Goal: Contribute content: Add original content to the website for others to see

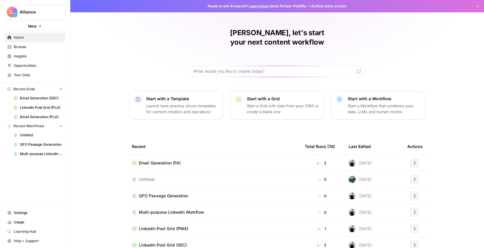
click at [27, 47] on span "Browse" at bounding box center [38, 46] width 49 height 5
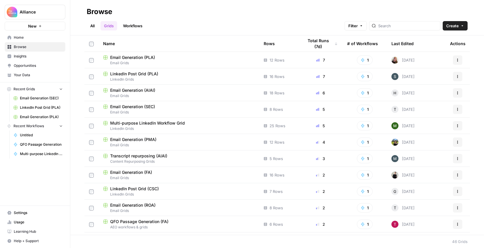
click at [173, 70] on td "LinkedIn Post Grid (PLA) LinkedIn Grids" at bounding box center [178, 76] width 160 height 16
click at [156, 73] on span "LinkedIn Post Grid (PLA)" at bounding box center [134, 74] width 48 height 6
click at [135, 24] on link "Workflows" at bounding box center [132, 25] width 26 height 9
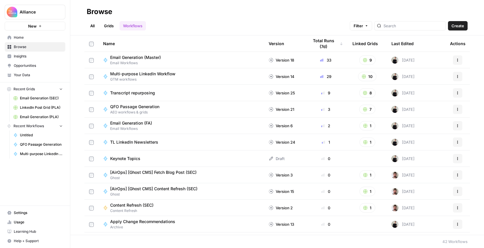
click at [190, 63] on div "Email Generation (Master) Email Workflows" at bounding box center [181, 59] width 156 height 11
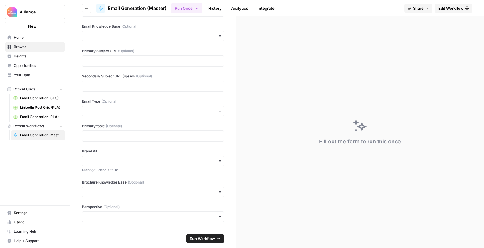
scroll to position [79, 0]
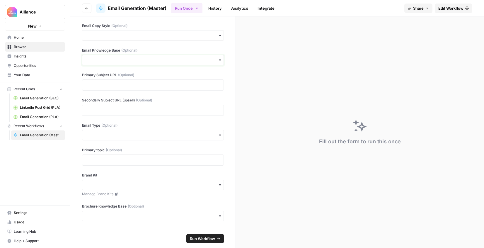
click at [159, 59] on input "Email Knowledge Base (Optional)" at bounding box center [153, 60] width 134 height 6
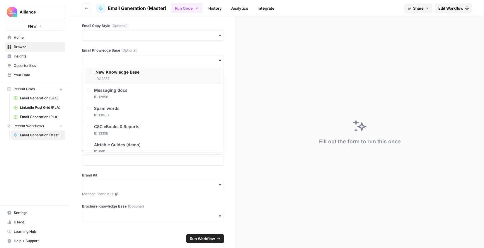
scroll to position [456, 0]
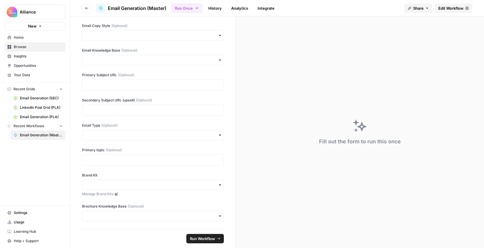
click at [237, 64] on div "Fill out the form to run this once" at bounding box center [360, 131] width 248 height 231
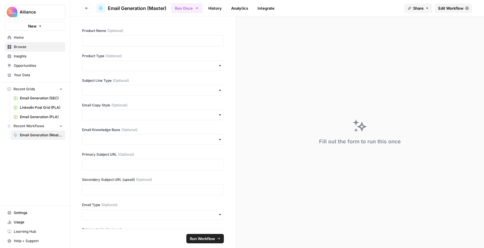
click at [82, 8] on button "Go back" at bounding box center [86, 8] width 9 height 9
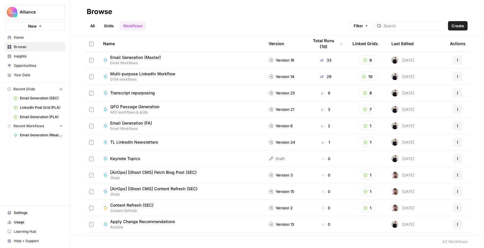
click at [365, 59] on rect "button" at bounding box center [365, 60] width 4 height 4
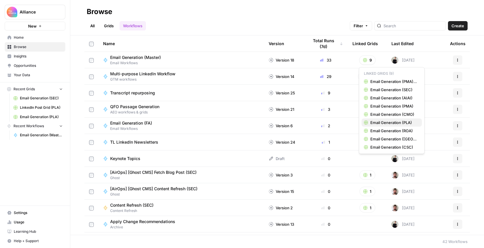
click at [385, 124] on span "Email Generation (PLA)" at bounding box center [393, 122] width 47 height 6
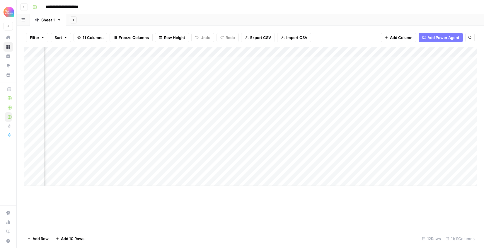
scroll to position [0, 329]
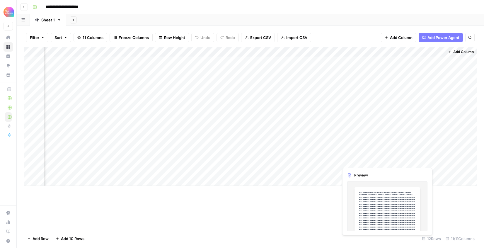
click at [358, 157] on div "Add Column" at bounding box center [250, 116] width 453 height 139
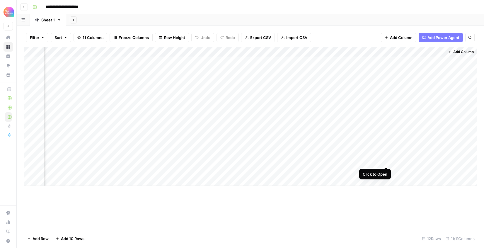
click at [386, 161] on div "Add Column" at bounding box center [250, 116] width 453 height 139
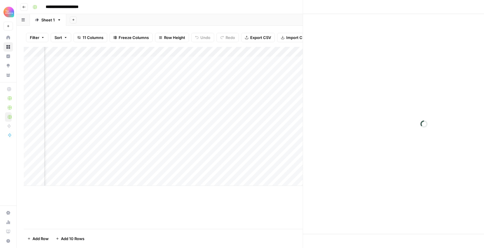
scroll to position [0, 326]
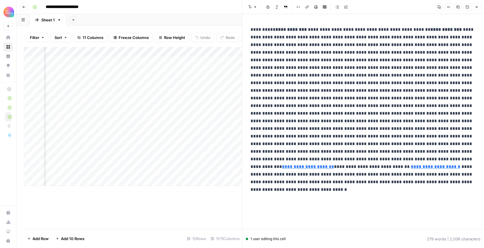
click at [475, 6] on icon "button" at bounding box center [476, 7] width 2 height 2
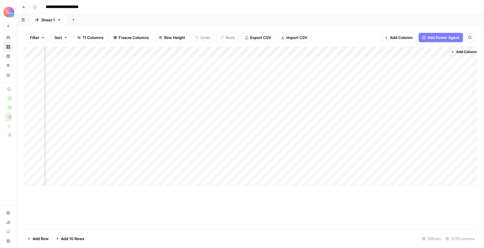
scroll to position [0, 322]
click at [446, 161] on div "Add Column" at bounding box center [250, 116] width 453 height 139
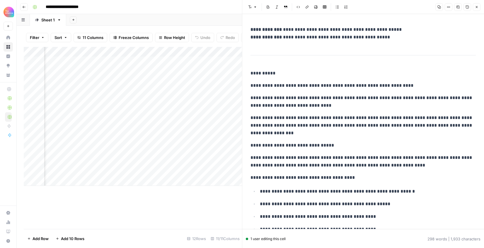
click at [475, 6] on icon "button" at bounding box center [477, 7] width 4 height 4
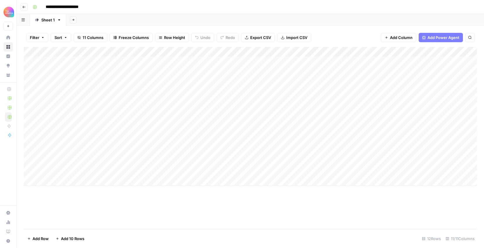
click at [97, 179] on div "Add Column" at bounding box center [250, 116] width 453 height 139
type textarea "**********"
click at [175, 180] on div "Add Column" at bounding box center [250, 121] width 453 height 149
click at [158, 182] on div "Add Column" at bounding box center [250, 121] width 453 height 149
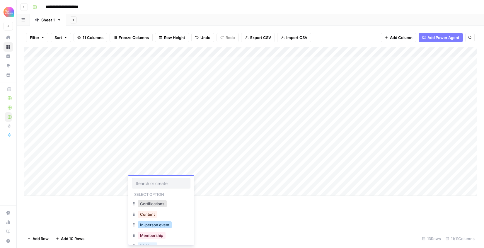
click at [153, 222] on button "In-person event" at bounding box center [155, 224] width 34 height 7
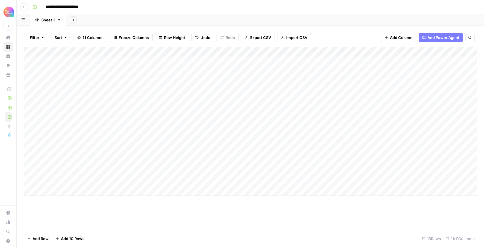
click at [208, 178] on div "Add Column" at bounding box center [250, 121] width 453 height 149
click at [205, 180] on div "Add Column" at bounding box center [250, 121] width 453 height 149
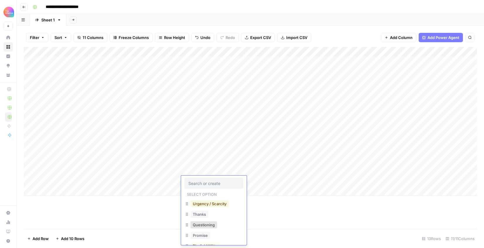
click at [210, 203] on button "Urgency / Scarcity" at bounding box center [209, 203] width 38 height 7
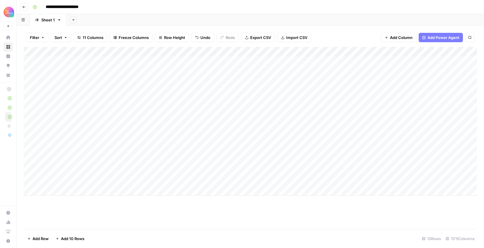
click at [253, 175] on div "Add Column" at bounding box center [250, 121] width 453 height 149
click at [256, 181] on div "Add Column" at bounding box center [250, 121] width 453 height 149
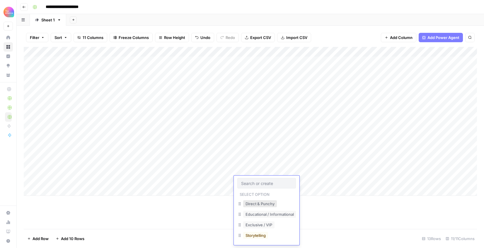
click at [257, 202] on button "Direct & Punchy" at bounding box center [260, 203] width 34 height 7
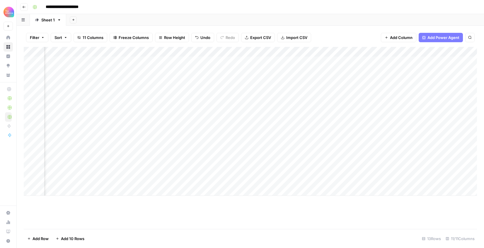
scroll to position [0, 59]
click at [265, 177] on div "Add Column" at bounding box center [250, 121] width 453 height 149
click at [260, 179] on div "Add Column" at bounding box center [250, 121] width 453 height 149
type textarea "**********"
click at [403, 177] on div "Add Column" at bounding box center [250, 121] width 453 height 149
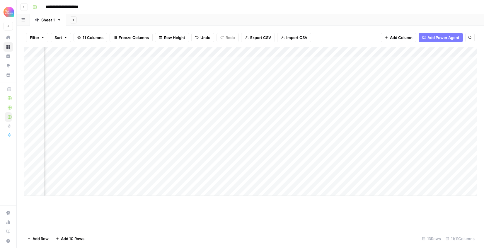
scroll to position [0, 160]
click at [330, 179] on div "Add Column" at bounding box center [250, 121] width 453 height 149
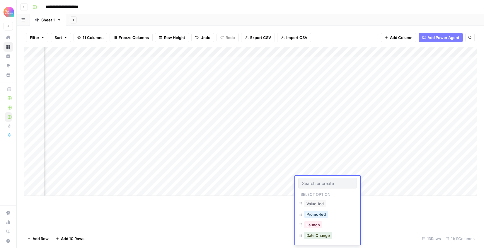
click at [330, 212] on div "Promo-led" at bounding box center [327, 214] width 59 height 11
click at [334, 216] on div "Promo-led" at bounding box center [327, 214] width 59 height 11
click at [308, 216] on button "Promo-led" at bounding box center [316, 213] width 24 height 7
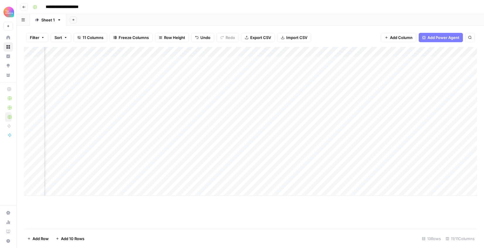
scroll to position [0, 328]
click at [270, 181] on div "Add Column" at bounding box center [250, 121] width 453 height 149
click at [439, 179] on div "Add Column" at bounding box center [250, 121] width 453 height 149
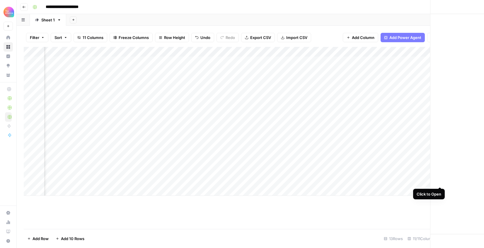
scroll to position [0, 326]
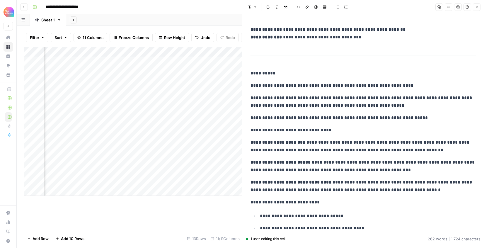
click at [376, 47] on div "**********" at bounding box center [363, 197] width 232 height 349
click at [372, 42] on div "**********" at bounding box center [363, 197] width 232 height 349
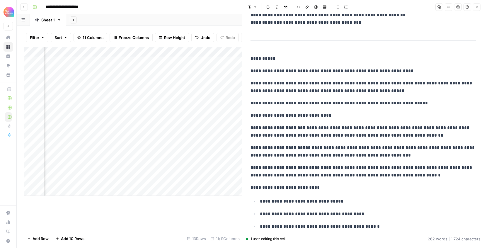
scroll to position [0, 0]
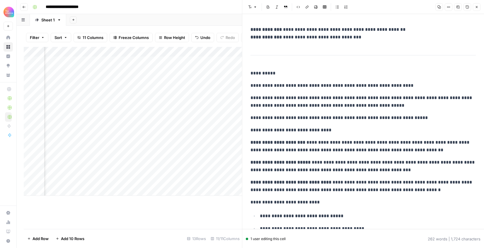
click at [477, 7] on icon "button" at bounding box center [477, 7] width 4 height 4
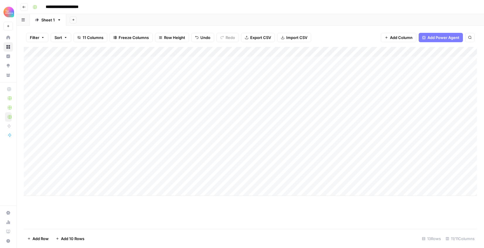
click at [215, 179] on div "Add Column" at bounding box center [250, 121] width 453 height 149
click at [214, 177] on div "Add Column" at bounding box center [250, 121] width 453 height 149
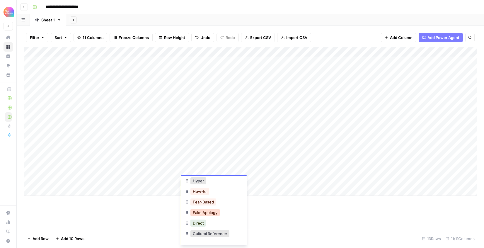
scroll to position [83, 0]
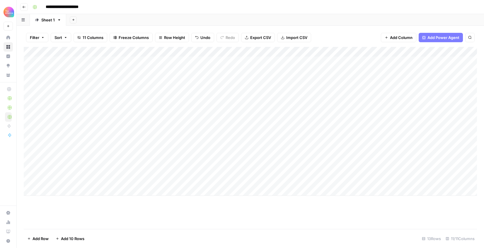
click at [277, 217] on div "Add Column" at bounding box center [250, 138] width 453 height 182
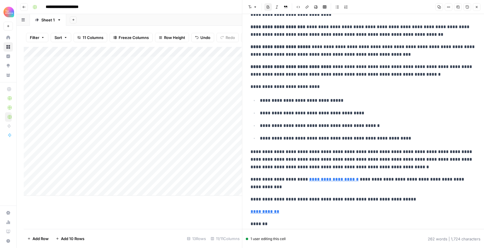
scroll to position [163, 0]
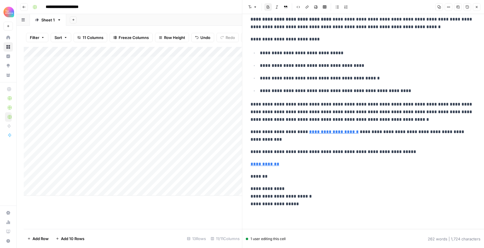
click at [270, 239] on div "1 user editing this cell" at bounding box center [266, 238] width 40 height 5
click at [254, 6] on icon "button" at bounding box center [255, 7] width 4 height 4
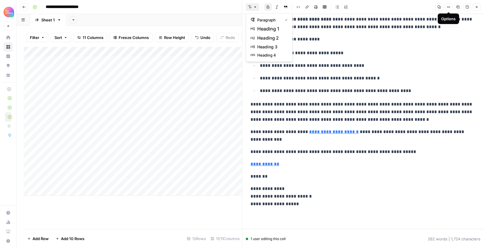
click at [449, 8] on icon "button" at bounding box center [448, 7] width 4 height 4
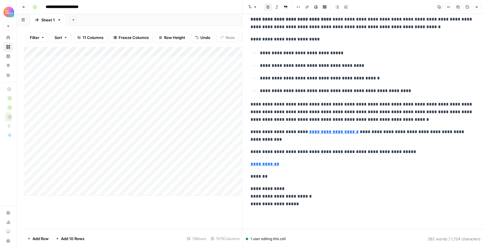
click at [449, 8] on icon "button" at bounding box center [448, 7] width 4 height 4
click at [467, 10] on button "Version History" at bounding box center [467, 7] width 8 height 8
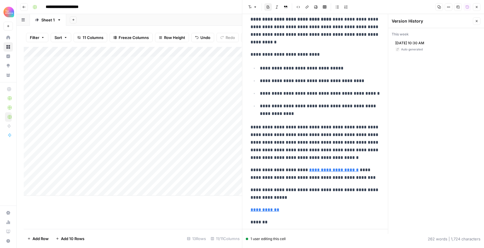
click at [477, 20] on icon "button" at bounding box center [476, 21] width 2 height 2
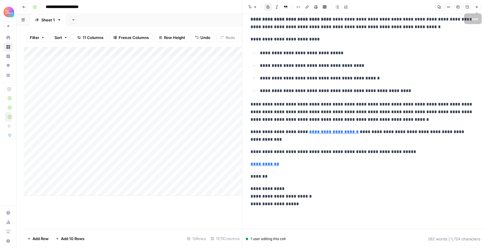
click at [476, 8] on icon "button" at bounding box center [477, 7] width 4 height 4
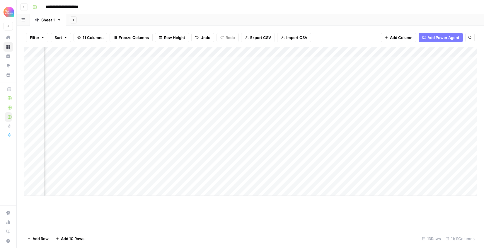
scroll to position [0, 329]
click at [360, 183] on div "Add Column" at bounding box center [250, 121] width 453 height 149
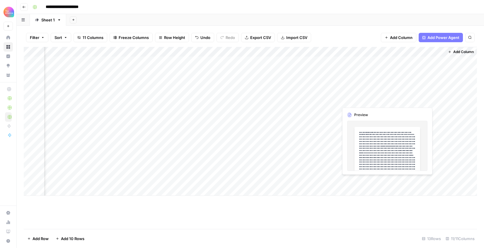
click at [384, 180] on div "Add Column" at bounding box center [250, 121] width 453 height 149
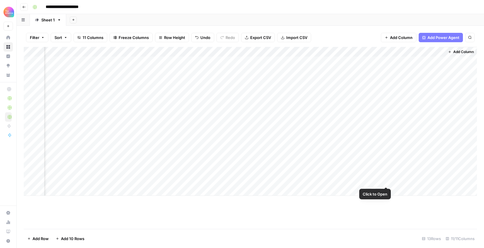
scroll to position [0, 325]
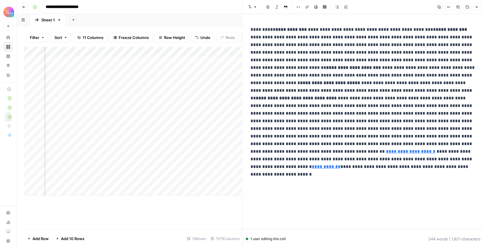
click at [475, 6] on icon "button" at bounding box center [477, 7] width 4 height 4
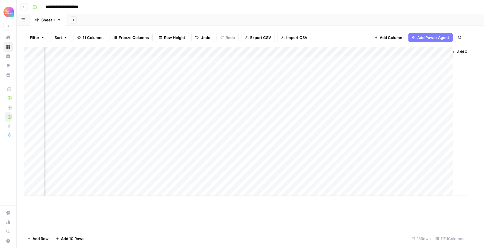
scroll to position [0, 322]
click at [289, 181] on div "Add Column" at bounding box center [250, 121] width 453 height 149
click at [340, 180] on div "Add Column" at bounding box center [250, 121] width 453 height 149
click at [314, 182] on div "Add Column" at bounding box center [250, 121] width 453 height 149
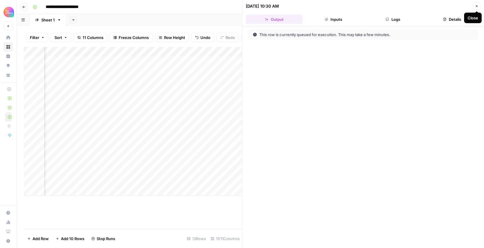
click at [476, 5] on icon "button" at bounding box center [477, 6] width 4 height 4
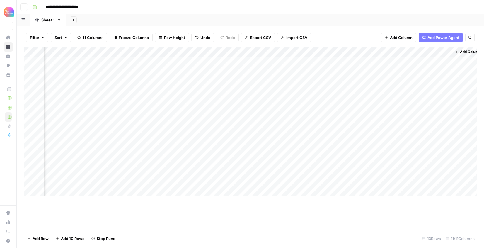
scroll to position [0, 329]
click at [438, 179] on div "Add Column" at bounding box center [250, 121] width 453 height 149
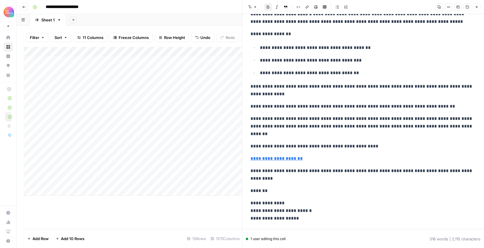
scroll to position [225, 0]
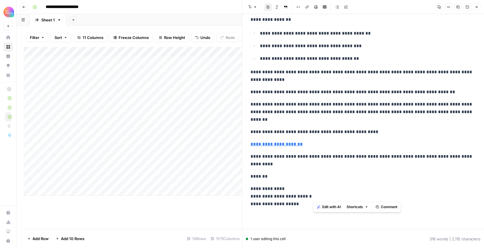
drag, startPoint x: 319, startPoint y: 199, endPoint x: 230, endPoint y: 57, distance: 168.5
click at [229, 57] on body "**********" at bounding box center [242, 124] width 484 height 248
click at [314, 118] on p "**********" at bounding box center [362, 111] width 225 height 23
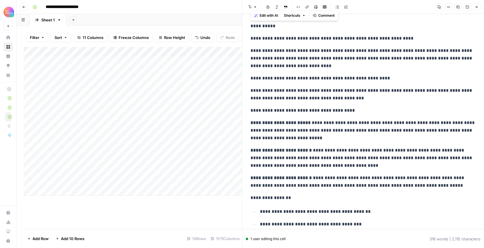
scroll to position [0, 0]
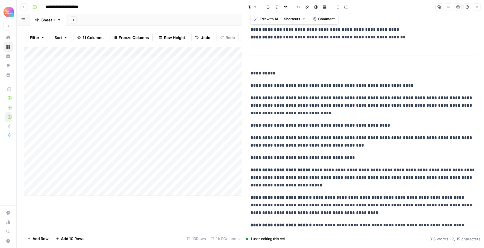
drag, startPoint x: 297, startPoint y: 204, endPoint x: 229, endPoint y: -39, distance: 252.5
click at [229, 0] on html "**********" at bounding box center [242, 124] width 484 height 248
click at [257, 96] on p "**********" at bounding box center [362, 105] width 225 height 23
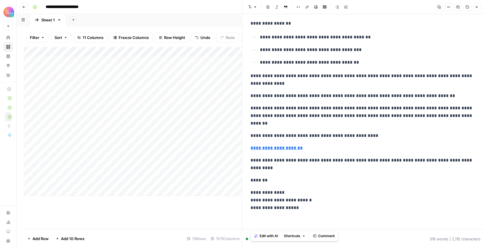
scroll to position [225, 0]
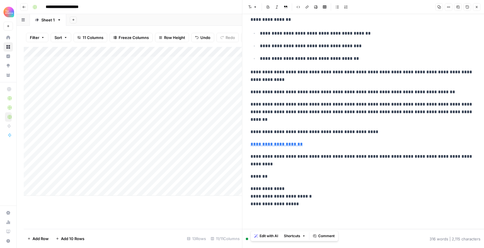
drag, startPoint x: 251, startPoint y: 73, endPoint x: 305, endPoint y: 208, distance: 145.2
click at [305, 208] on div "**********" at bounding box center [363, 4] width 232 height 412
copy div "**********"
click at [480, 6] on button "Close" at bounding box center [477, 7] width 8 height 8
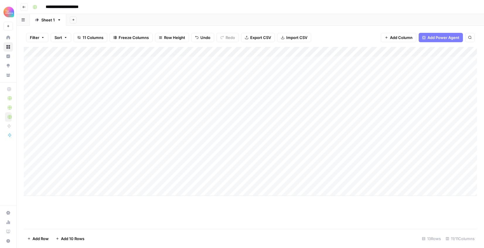
click at [346, 179] on div "Add Column" at bounding box center [250, 121] width 453 height 149
click at [346, 178] on div "Add Column" at bounding box center [250, 121] width 453 height 149
click at [349, 201] on div "Add Column" at bounding box center [250, 138] width 453 height 182
click at [292, 180] on div "Add Column" at bounding box center [250, 121] width 453 height 149
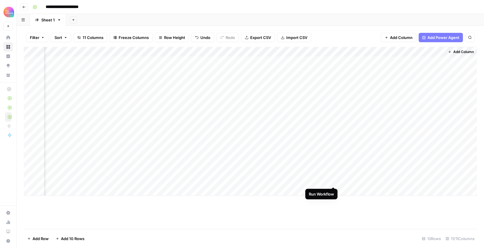
click at [334, 179] on div "Add Column" at bounding box center [250, 121] width 453 height 149
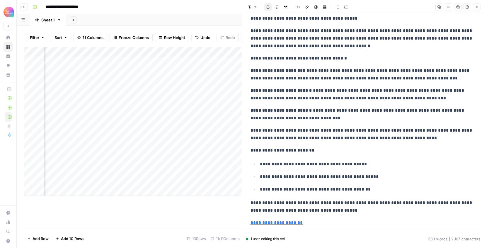
scroll to position [160, 0]
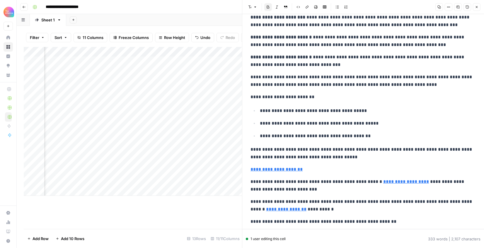
click at [476, 4] on button "Close" at bounding box center [477, 7] width 8 height 8
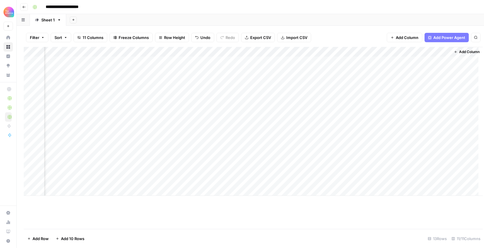
scroll to position [0, 322]
click at [333, 180] on div "Add Column" at bounding box center [250, 121] width 453 height 149
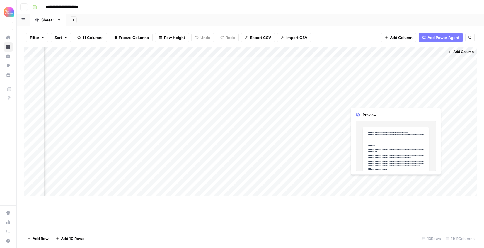
click at [436, 179] on div "Add Column" at bounding box center [250, 121] width 453 height 149
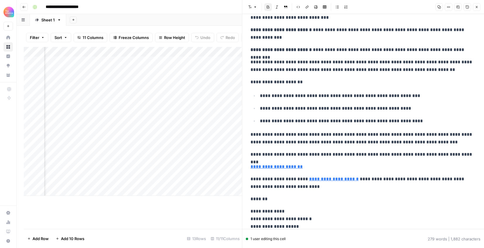
scroll to position [170, 0]
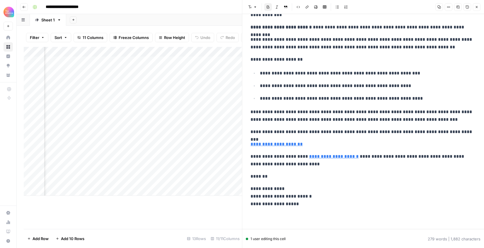
click at [455, 131] on p "**********" at bounding box center [362, 132] width 225 height 8
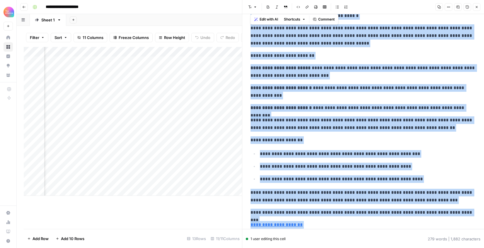
scroll to position [0, 0]
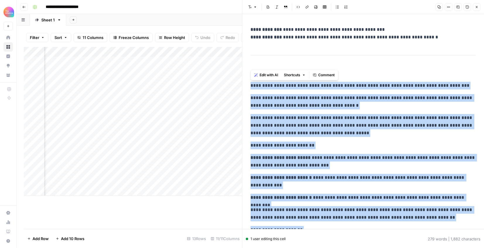
drag, startPoint x: 302, startPoint y: 164, endPoint x: 241, endPoint y: 83, distance: 100.5
click at [242, 83] on div "**********" at bounding box center [363, 124] width 242 height 248
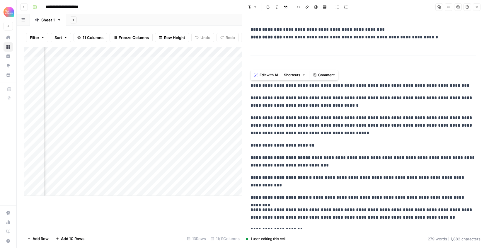
click at [275, 100] on p "**********" at bounding box center [362, 101] width 225 height 15
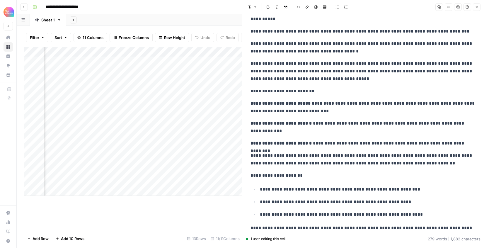
scroll to position [56, 0]
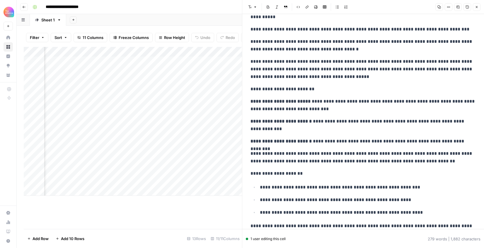
click at [476, 9] on button "Close" at bounding box center [477, 7] width 8 height 8
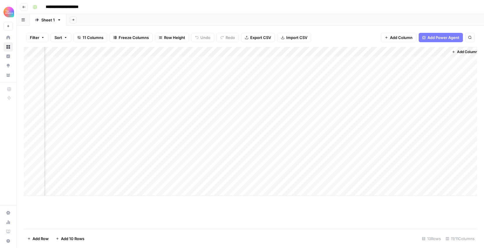
scroll to position [0, 322]
click at [432, 177] on div "Add Column" at bounding box center [250, 121] width 453 height 149
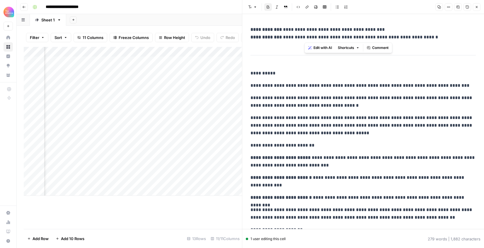
drag, startPoint x: 432, startPoint y: 36, endPoint x: 305, endPoint y: 36, distance: 127.1
click at [305, 36] on p "**********" at bounding box center [362, 33] width 225 height 15
drag, startPoint x: 282, startPoint y: 38, endPoint x: 309, endPoint y: 37, distance: 27.2
click at [309, 37] on p "**********" at bounding box center [362, 33] width 225 height 15
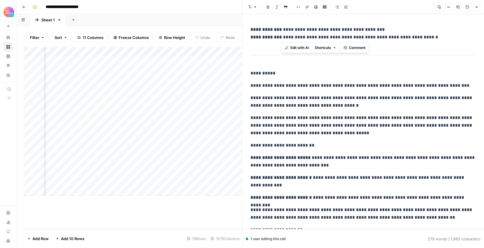
copy p "**********"
click at [351, 64] on div "**********" at bounding box center [363, 201] width 232 height 357
click at [476, 7] on icon "button" at bounding box center [477, 7] width 4 height 4
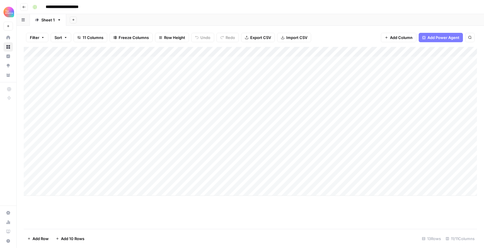
click at [82, 189] on div "Add Column" at bounding box center [250, 121] width 453 height 149
type textarea "**********"
click at [164, 189] on div "Add Column" at bounding box center [250, 126] width 453 height 159
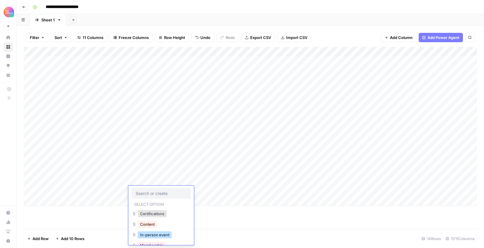
click at [155, 233] on button "In-person event" at bounding box center [155, 234] width 34 height 7
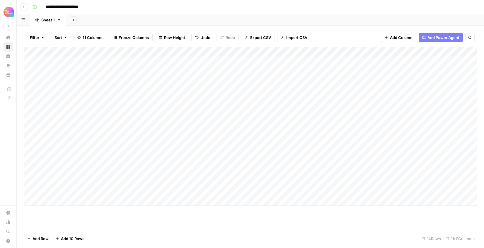
click at [208, 189] on div "Add Column" at bounding box center [250, 126] width 453 height 159
click at [207, 191] on div "Add Column" at bounding box center [250, 126] width 453 height 159
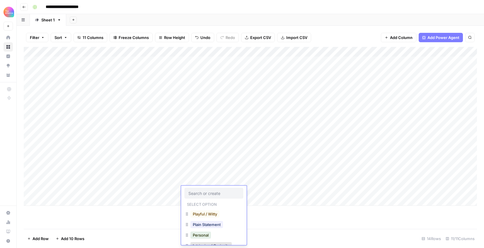
scroll to position [38, 0]
click at [219, 219] on button "Playful / Witty" at bounding box center [204, 217] width 29 height 7
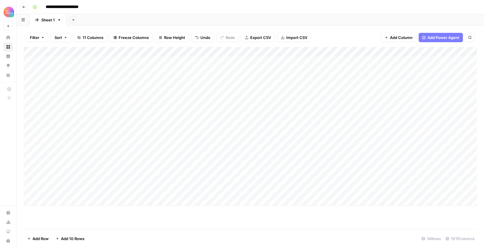
click at [259, 191] on div "Add Column" at bounding box center [250, 126] width 453 height 159
click at [265, 188] on div "Add Column" at bounding box center [250, 126] width 453 height 159
click at [225, 192] on div "Add Column" at bounding box center [250, 126] width 453 height 159
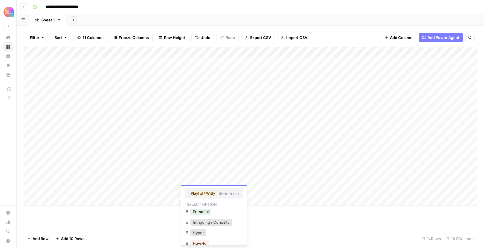
scroll to position [66, 0]
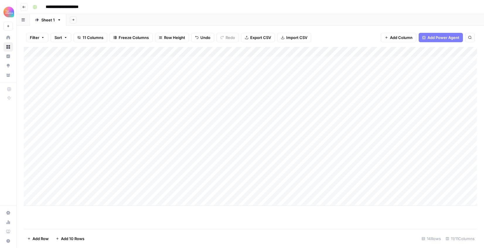
click at [265, 191] on div "Add Column" at bounding box center [250, 126] width 453 height 159
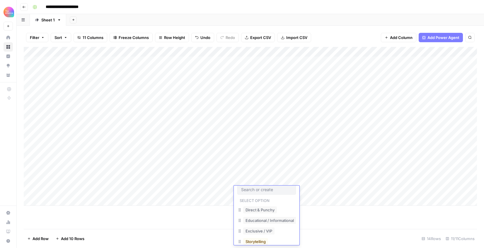
scroll to position [11, 0]
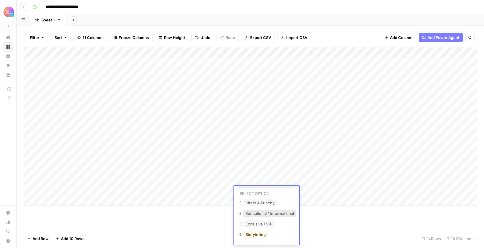
click at [277, 214] on button "Educational / Informational" at bounding box center [269, 213] width 53 height 7
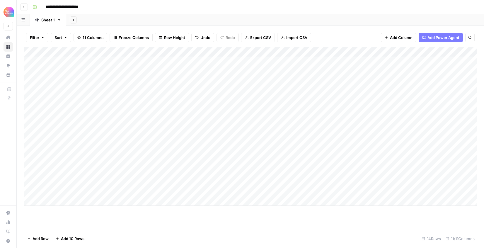
click at [207, 193] on div "Add Column" at bounding box center [250, 126] width 453 height 159
click at [331, 189] on div "Add Column" at bounding box center [250, 126] width 453 height 159
click at [316, 188] on div "Add Column" at bounding box center [250, 126] width 453 height 159
paste textarea "**********"
type textarea "**********"
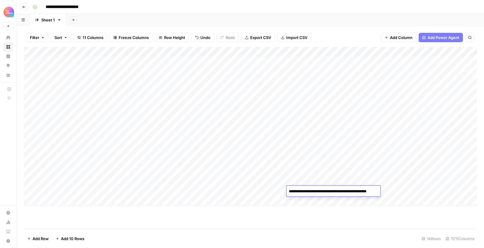
click at [349, 214] on div "Add Column" at bounding box center [250, 138] width 453 height 182
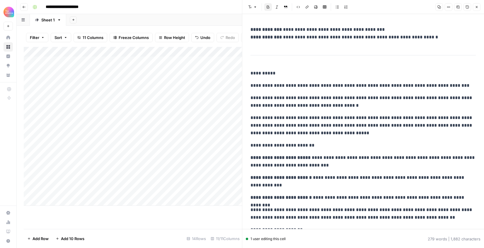
click at [478, 6] on button "Close" at bounding box center [477, 7] width 8 height 8
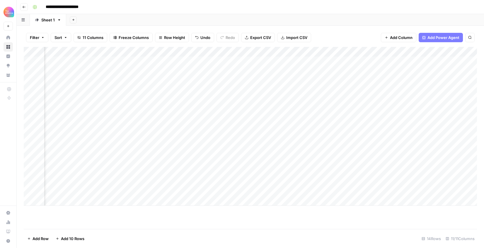
scroll to position [0, 226]
click at [265, 188] on div "Add Column" at bounding box center [250, 126] width 453 height 159
click at [251, 191] on div "Add Column" at bounding box center [250, 126] width 453 height 159
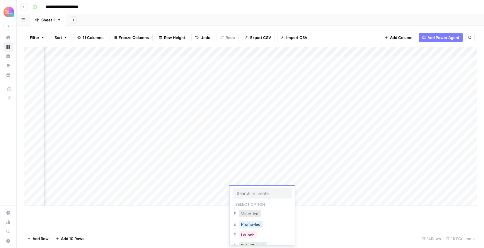
click at [251, 213] on button "Value-led" at bounding box center [250, 213] width 22 height 7
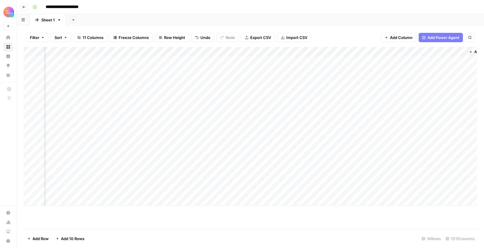
scroll to position [0, 329]
click at [331, 197] on div "Add Column" at bounding box center [250, 126] width 453 height 159
click at [325, 192] on div "Add Column" at bounding box center [250, 131] width 453 height 169
click at [301, 191] on div "Add Column" at bounding box center [250, 131] width 453 height 169
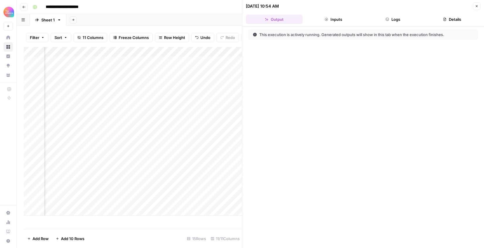
click at [474, 8] on button "Close" at bounding box center [477, 6] width 8 height 8
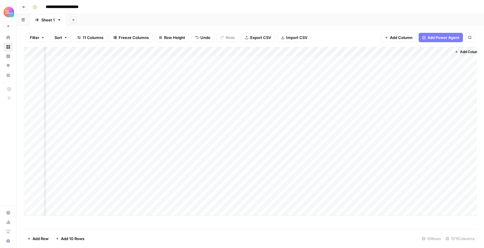
scroll to position [0, 329]
click at [438, 191] on div "Add Column" at bounding box center [250, 131] width 453 height 169
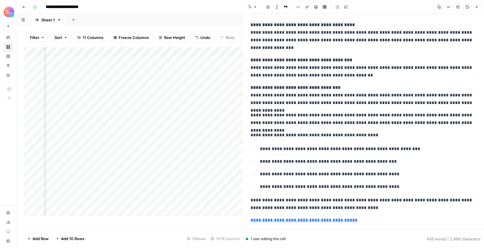
scroll to position [51, 0]
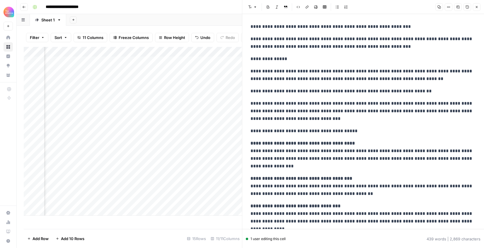
click at [477, 8] on icon "button" at bounding box center [477, 7] width 4 height 4
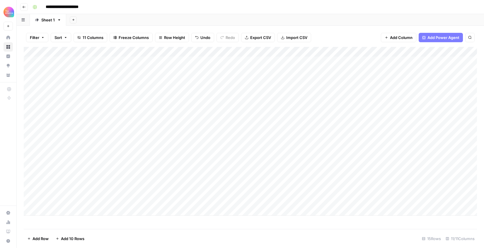
click at [227, 190] on div "Add Column" at bounding box center [250, 131] width 453 height 169
click at [218, 194] on div "Add Column" at bounding box center [250, 131] width 453 height 169
click at [259, 194] on div "Add Column" at bounding box center [250, 131] width 453 height 169
click at [217, 197] on div "Add Column" at bounding box center [250, 131] width 453 height 169
click at [216, 189] on div "Add Column" at bounding box center [250, 131] width 453 height 169
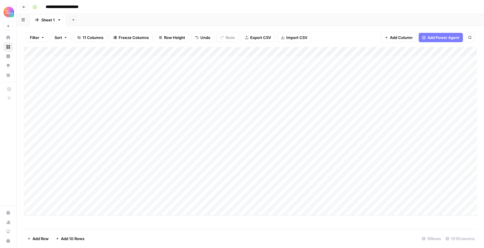
click at [216, 189] on div "Add Column" at bounding box center [250, 131] width 453 height 169
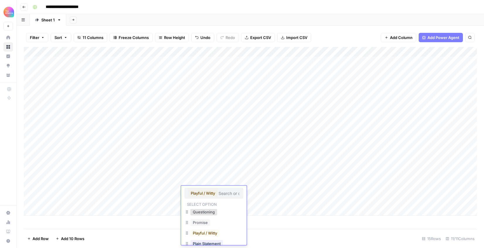
scroll to position [24, 0]
click at [214, 211] on button "Questioning" at bounding box center [203, 210] width 27 height 7
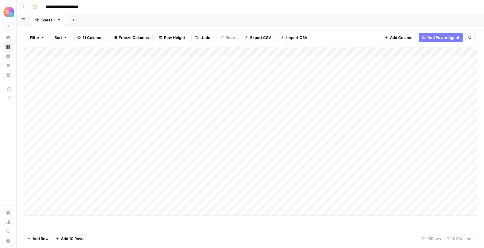
click at [249, 193] on div "Add Column" at bounding box center [250, 131] width 453 height 169
click at [251, 191] on div "Add Column" at bounding box center [250, 131] width 453 height 169
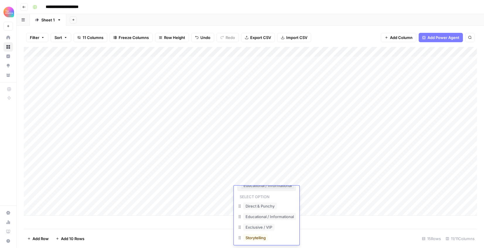
scroll to position [9, 0]
click at [264, 237] on button "Storytelling" at bounding box center [255, 235] width 25 height 7
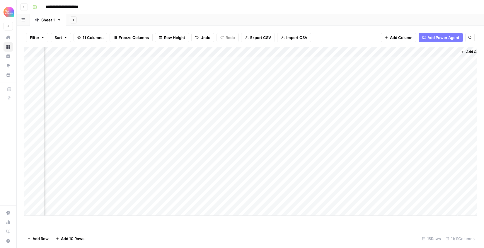
scroll to position [0, 329]
click at [333, 190] on div "Add Column" at bounding box center [250, 131] width 453 height 169
click at [439, 191] on div "Add Column" at bounding box center [250, 131] width 453 height 169
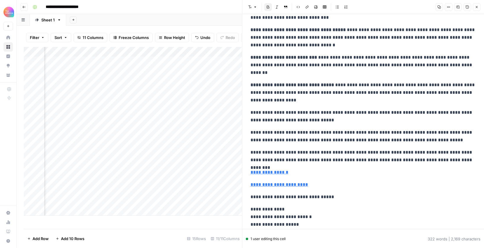
scroll to position [150, 0]
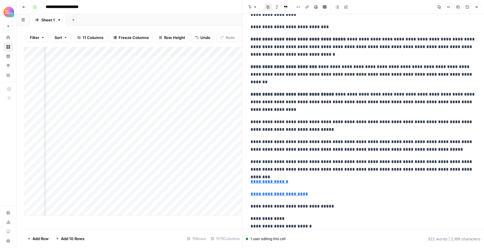
click at [272, 61] on div "**********" at bounding box center [363, 56] width 232 height 367
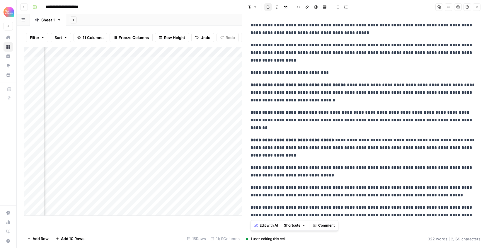
scroll to position [180, 0]
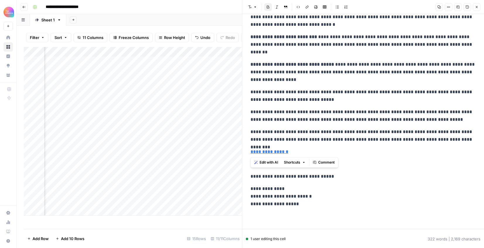
drag, startPoint x: 251, startPoint y: 89, endPoint x: 468, endPoint y: 147, distance: 225.4
click at [468, 147] on div "**********" at bounding box center [363, 26] width 232 height 367
copy div "**********"
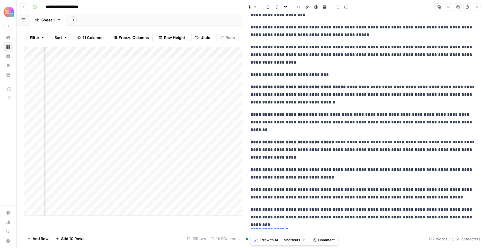
scroll to position [0, 0]
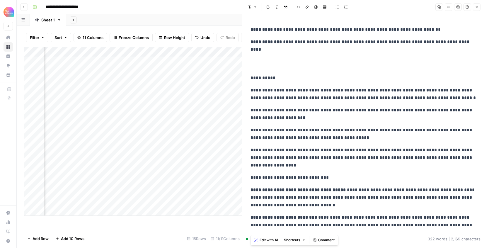
click at [361, 36] on div "**********" at bounding box center [363, 206] width 232 height 367
drag, startPoint x: 425, startPoint y: 28, endPoint x: 280, endPoint y: 28, distance: 144.0
click at [280, 28] on p "**********" at bounding box center [362, 30] width 225 height 8
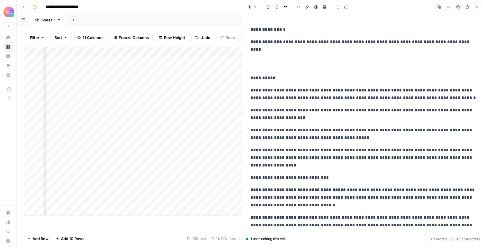
click at [307, 67] on div "**********" at bounding box center [363, 206] width 232 height 367
click at [311, 28] on p "**********" at bounding box center [362, 30] width 225 height 8
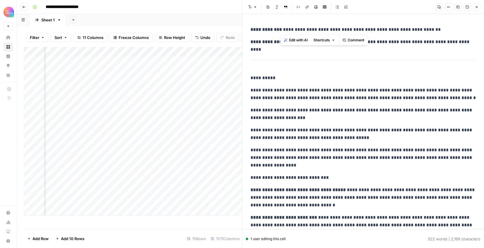
drag, startPoint x: 411, startPoint y: 30, endPoint x: 281, endPoint y: 30, distance: 129.7
click at [281, 30] on p "**********" at bounding box center [362, 30] width 225 height 8
click at [343, 53] on div "**********" at bounding box center [363, 206] width 232 height 367
drag, startPoint x: 466, startPoint y: 41, endPoint x: 282, endPoint y: 43, distance: 184.2
click at [282, 43] on p "**********" at bounding box center [362, 42] width 225 height 8
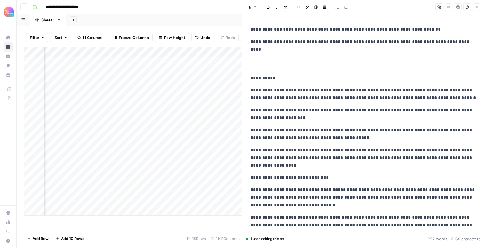
click at [476, 9] on button "Close" at bounding box center [477, 7] width 8 height 8
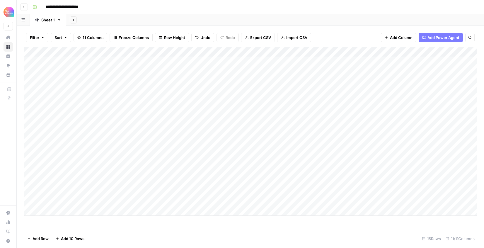
click at [82, 202] on div "Add Column" at bounding box center [250, 131] width 453 height 169
type textarea "**********"
click at [295, 201] on div "Add Column" at bounding box center [250, 131] width 453 height 169
type textarea "**********"
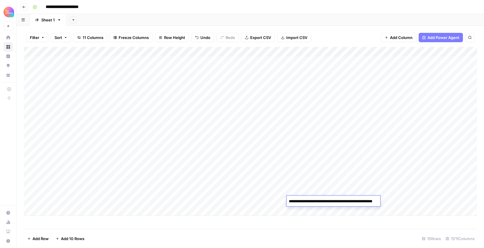
click at [163, 199] on div "Add Column" at bounding box center [250, 131] width 453 height 169
click at [159, 201] on div "Add Column" at bounding box center [250, 131] width 453 height 169
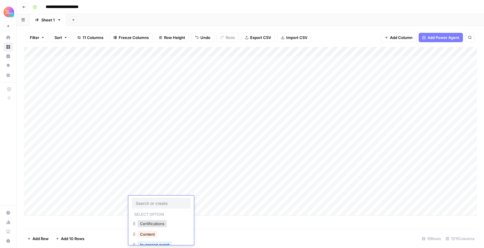
scroll to position [8, 0]
click at [158, 235] on button "In-person event" at bounding box center [155, 236] width 34 height 7
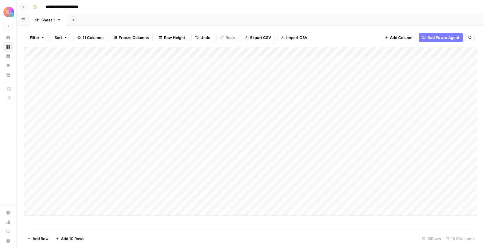
click at [202, 197] on div "Add Column" at bounding box center [250, 131] width 453 height 169
click at [205, 200] on div "Add Column" at bounding box center [250, 131] width 453 height 169
click at [202, 215] on button "Direct" at bounding box center [198, 213] width 16 height 7
click at [256, 200] on div "Add Column" at bounding box center [250, 131] width 453 height 169
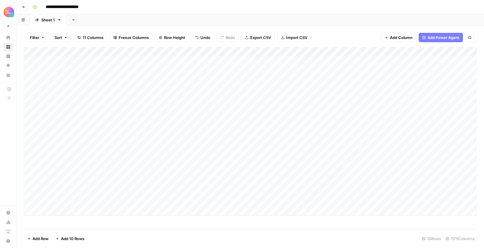
click at [258, 201] on div "Add Column" at bounding box center [250, 131] width 453 height 169
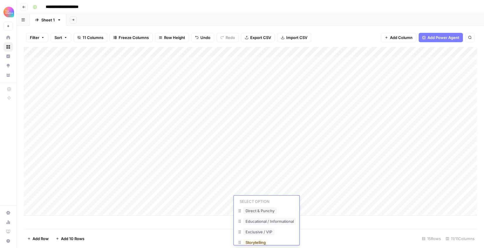
scroll to position [14, 0]
click at [263, 241] on button "Storytelling" at bounding box center [255, 240] width 25 height 7
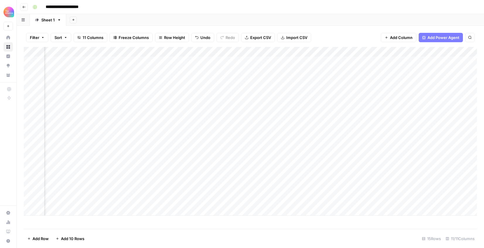
scroll to position [0, 104]
click at [379, 198] on div "Add Column" at bounding box center [250, 131] width 453 height 169
click at [377, 225] on button "Value-led" at bounding box center [372, 223] width 22 height 7
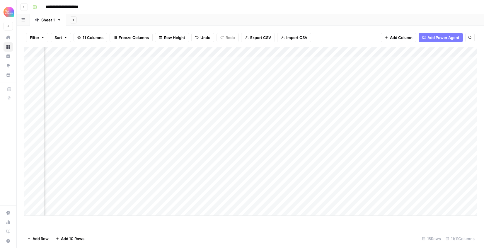
click at [347, 201] on div "Add Column" at bounding box center [250, 131] width 453 height 169
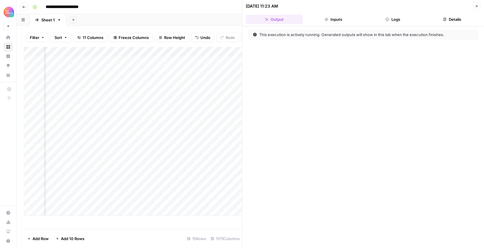
click at [475, 8] on button "Close" at bounding box center [477, 6] width 8 height 8
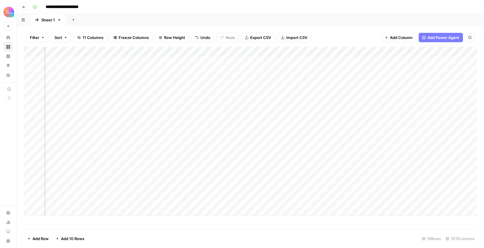
scroll to position [0, 329]
click at [439, 200] on div "Add Column" at bounding box center [250, 131] width 453 height 169
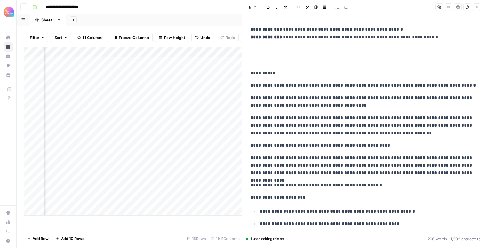
click at [405, 72] on p "**********" at bounding box center [362, 73] width 225 height 8
click at [369, 117] on p "**********" at bounding box center [362, 125] width 225 height 23
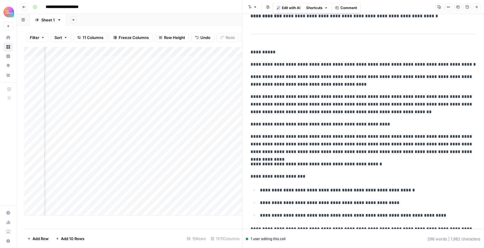
scroll to position [19, 0]
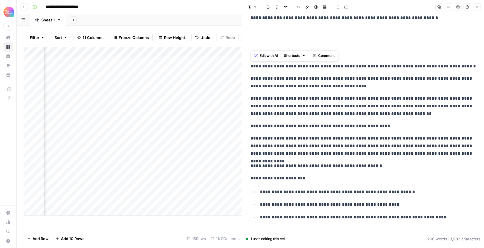
drag, startPoint x: 338, startPoint y: 154, endPoint x: 229, endPoint y: 58, distance: 145.4
click at [229, 58] on body "**********" at bounding box center [242, 124] width 484 height 248
copy div "**********"
click at [310, 101] on p "**********" at bounding box center [362, 106] width 225 height 23
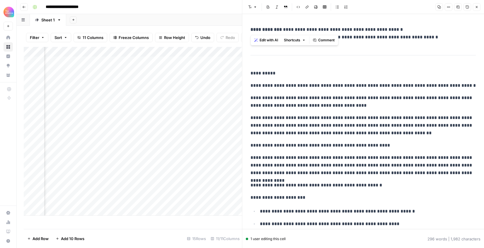
drag, startPoint x: 407, startPoint y: 26, endPoint x: 280, endPoint y: 25, distance: 126.2
click at [281, 26] on p "**********" at bounding box center [362, 33] width 225 height 15
click at [280, 26] on p "**********" at bounding box center [362, 33] width 225 height 15
drag, startPoint x: 396, startPoint y: 30, endPoint x: 281, endPoint y: 32, distance: 115.7
click at [281, 32] on p "**********" at bounding box center [362, 33] width 225 height 15
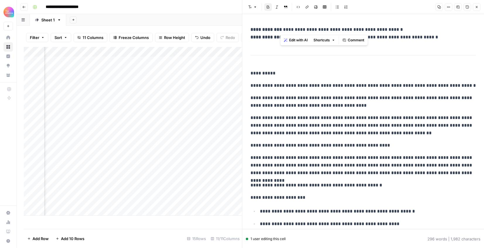
click at [448, 28] on p "**********" at bounding box center [362, 33] width 225 height 15
drag, startPoint x: 434, startPoint y: 39, endPoint x: 340, endPoint y: 39, distance: 94.0
click at [340, 39] on p "**********" at bounding box center [362, 33] width 225 height 15
